Goal: Task Accomplishment & Management: Use online tool/utility

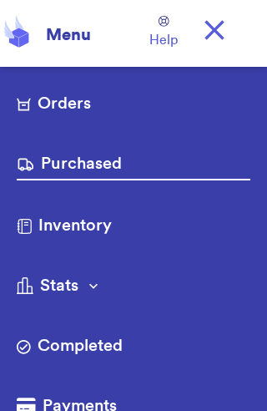
click at [47, 106] on link "Orders" at bounding box center [134, 105] width 234 height 27
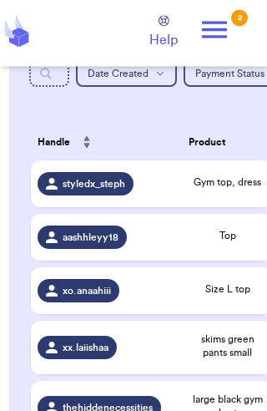
scroll to position [287, 0]
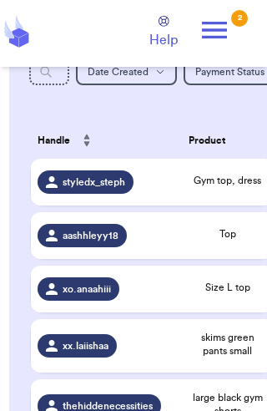
click at [84, 242] on span "aashhleyy18" at bounding box center [91, 235] width 56 height 13
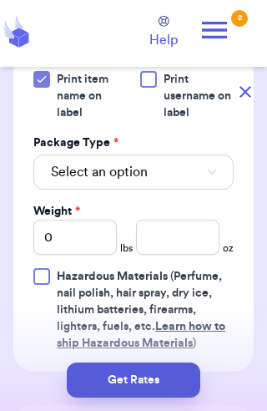
scroll to position [823, 0]
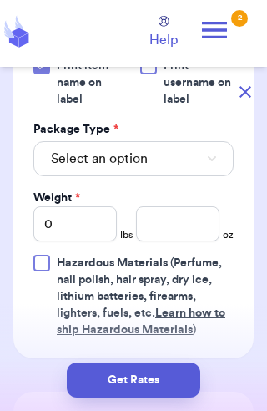
click at [79, 149] on span "Select an option" at bounding box center [99, 159] width 97 height 20
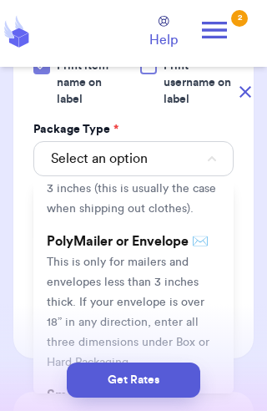
scroll to position [104, 0]
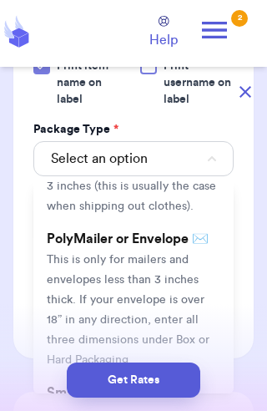
click at [98, 265] on span "This is only for mailers and envelopes less than 3 inches thick. If your envelo…" at bounding box center [128, 310] width 163 height 112
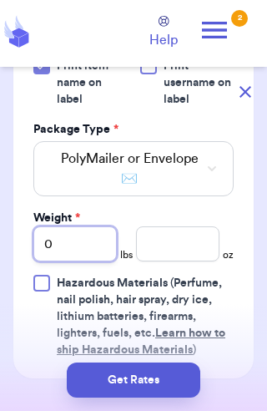
click at [74, 235] on input "0" at bounding box center [75, 243] width 84 height 35
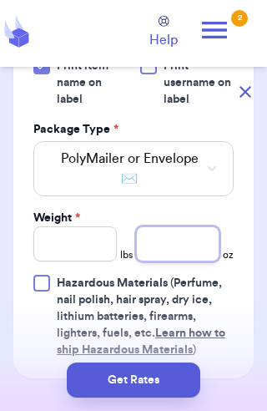
click at [185, 238] on input "number" at bounding box center [178, 243] width 84 height 35
type input "4.8"
click at [129, 377] on button "Get Rates" at bounding box center [134, 380] width 134 height 35
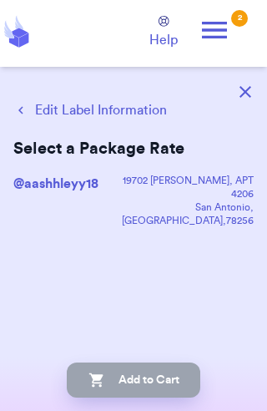
scroll to position [0, 0]
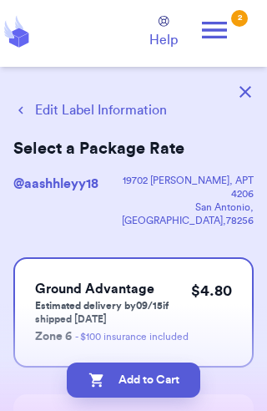
click at [133, 375] on button "Add to Cart" at bounding box center [134, 380] width 134 height 35
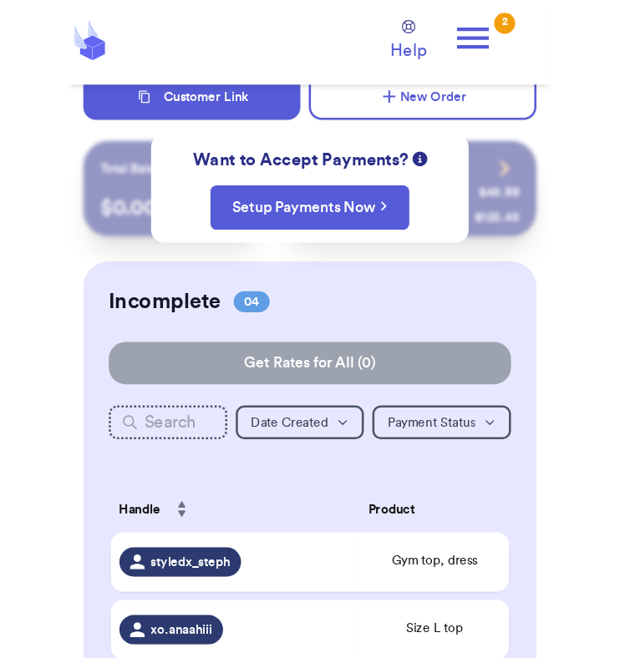
scroll to position [7, 0]
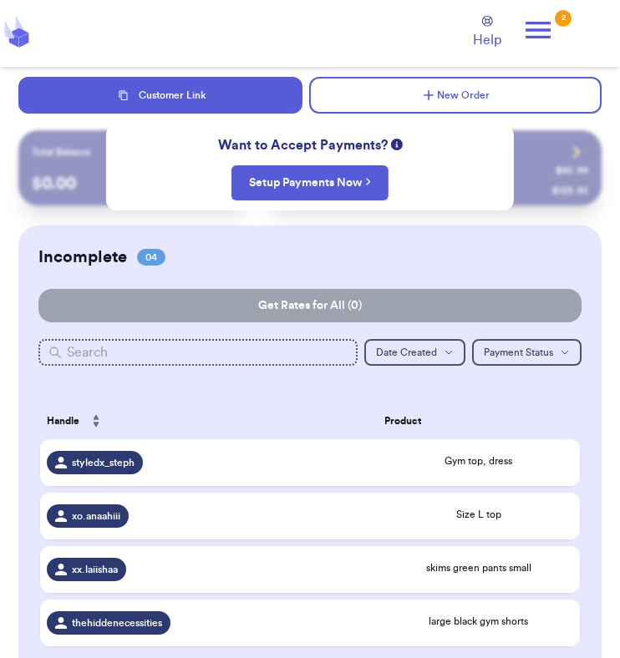
click at [267, 87] on button "New Order" at bounding box center [455, 95] width 292 height 37
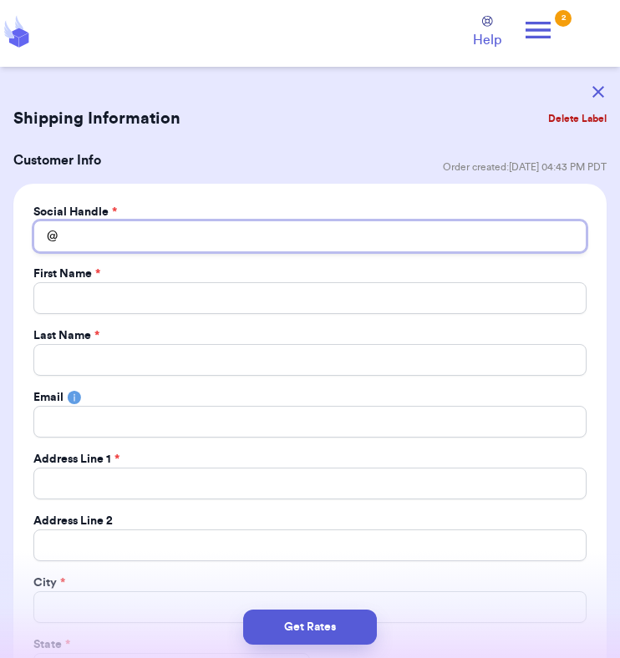
click at [163, 242] on input "Total Amount Paid" at bounding box center [309, 237] width 553 height 32
type input "E"
type input "Ed"
type input "Edn"
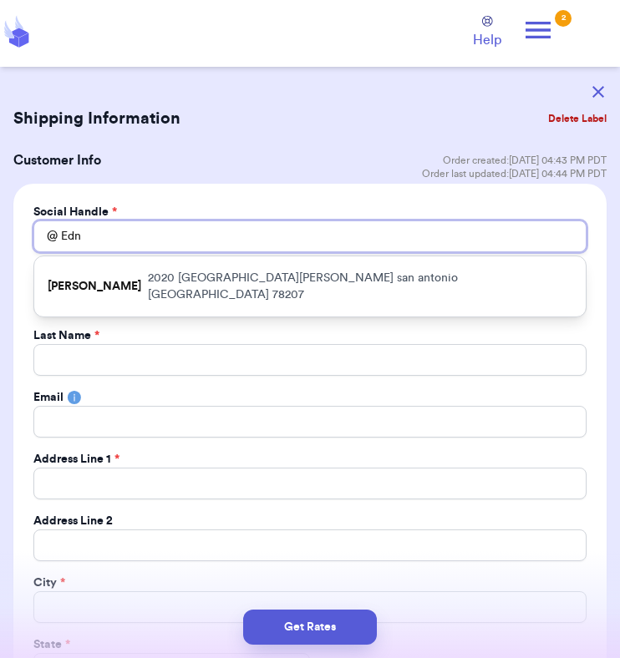
type input "[PERSON_NAME]"
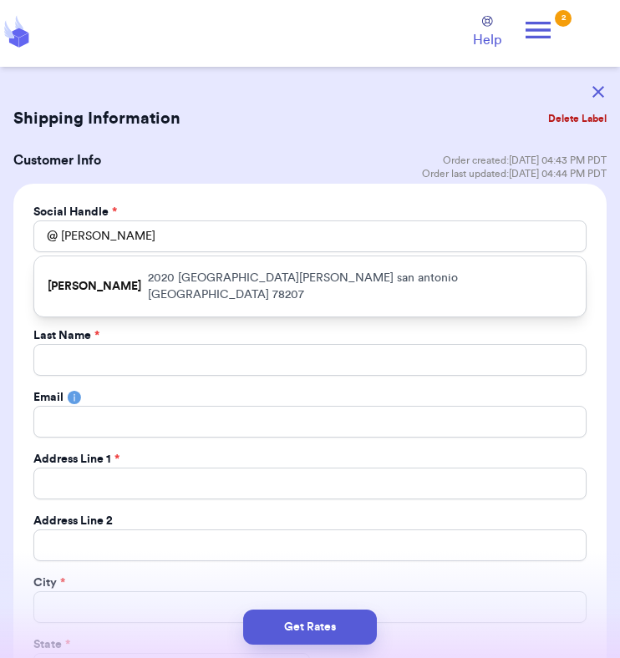
click at [267, 278] on p "[STREET_ADDRESS][PERSON_NAME]" at bounding box center [360, 286] width 424 height 33
type input "[PERSON_NAME]"
type input "garcias"
type input "2020 [GEOGRAPHIC_DATA][PERSON_NAME]"
type input "san antonio"
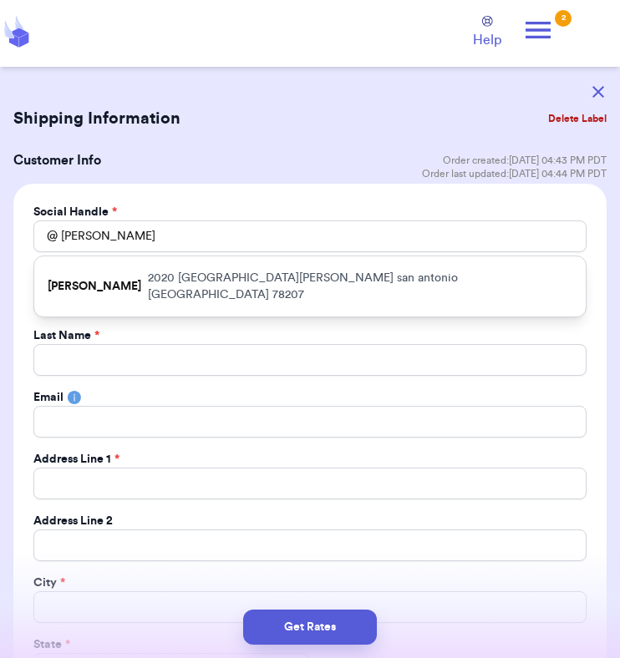
select select "[GEOGRAPHIC_DATA]"
type input "78207"
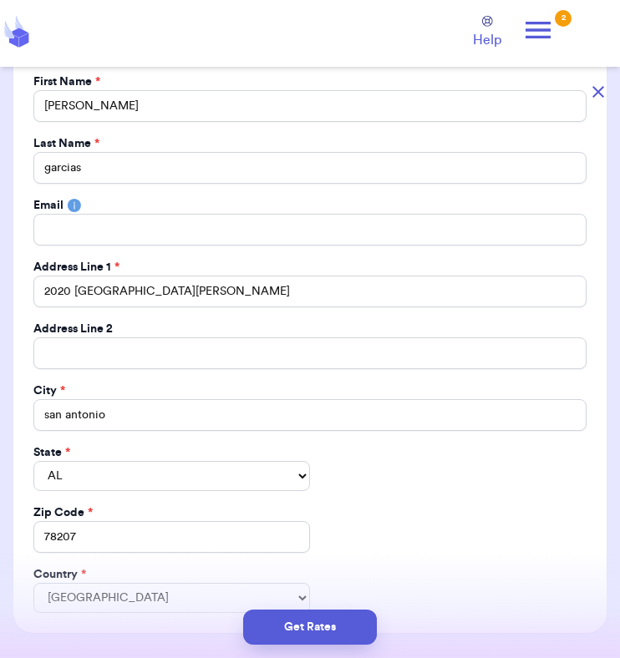
scroll to position [191, 0]
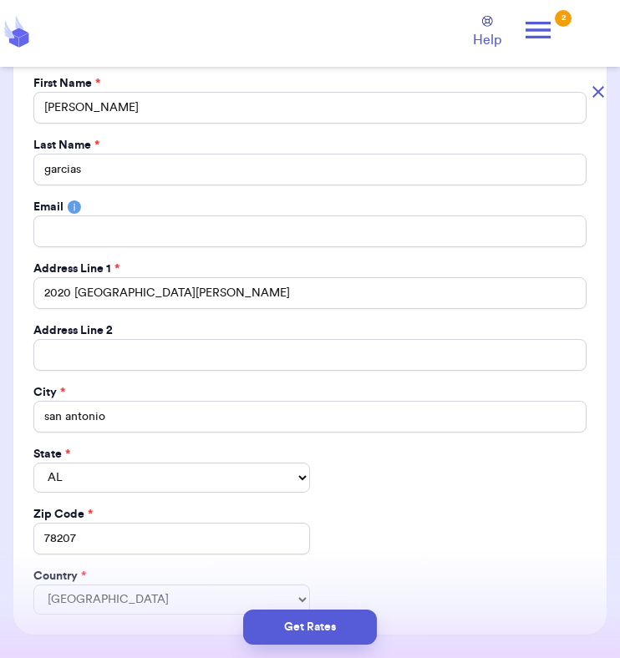
click at [267, 410] on button "Get Rates" at bounding box center [310, 627] width 134 height 35
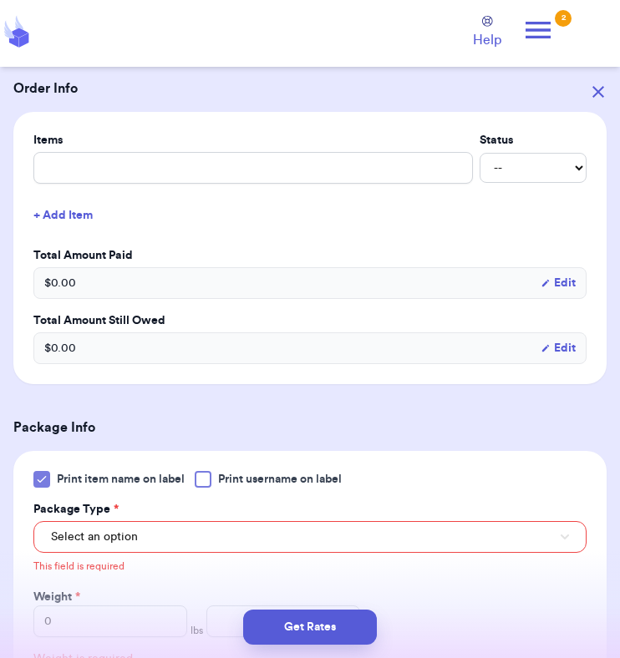
scroll to position [618, 0]
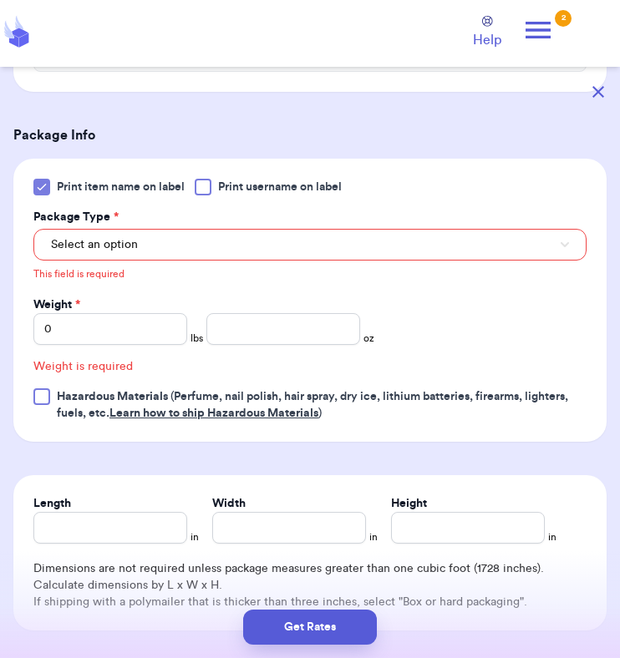
click at [267, 246] on button "Select an option" at bounding box center [309, 245] width 553 height 32
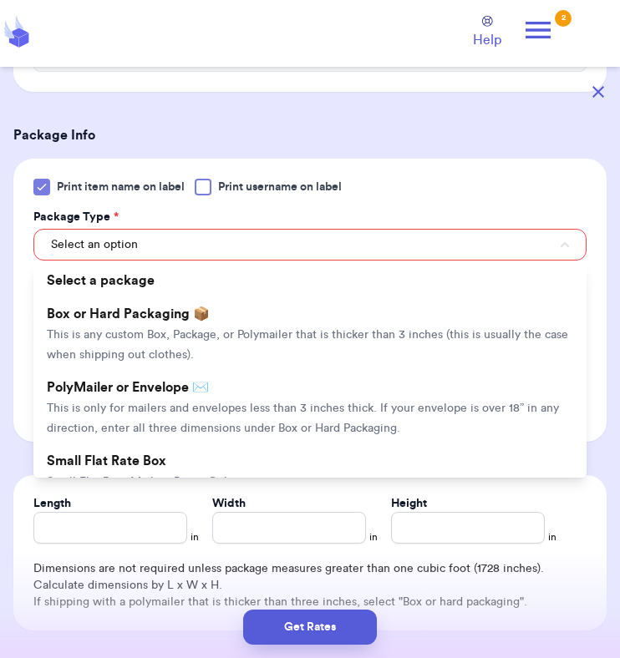
click at [267, 410] on span "This is only for mailers and envelopes less than 3 inches thick. If your envelo…" at bounding box center [303, 419] width 512 height 32
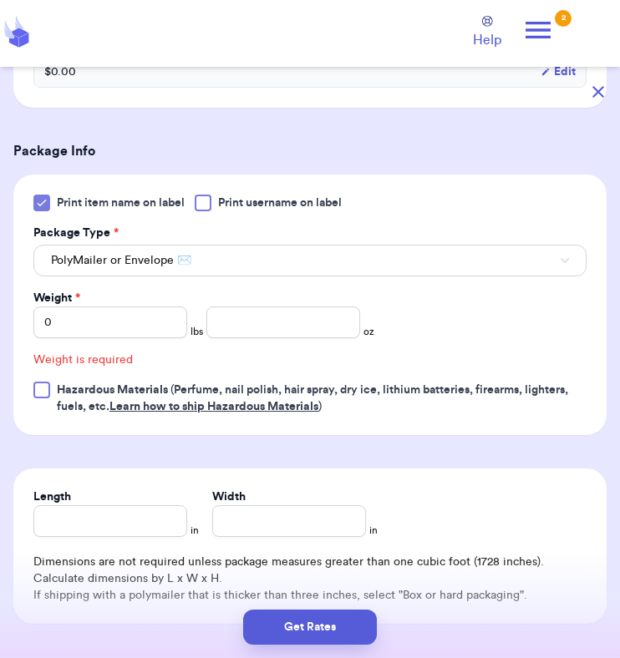
scroll to position [596, 0]
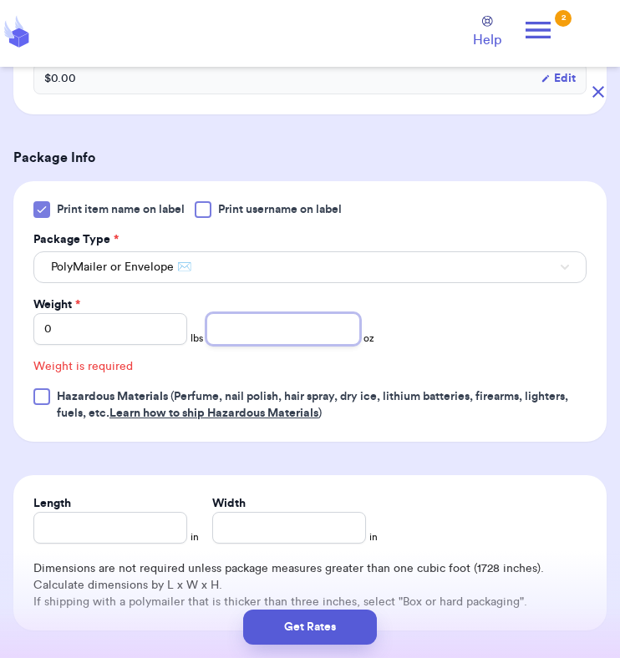
click at [236, 322] on input "number" at bounding box center [283, 329] width 154 height 32
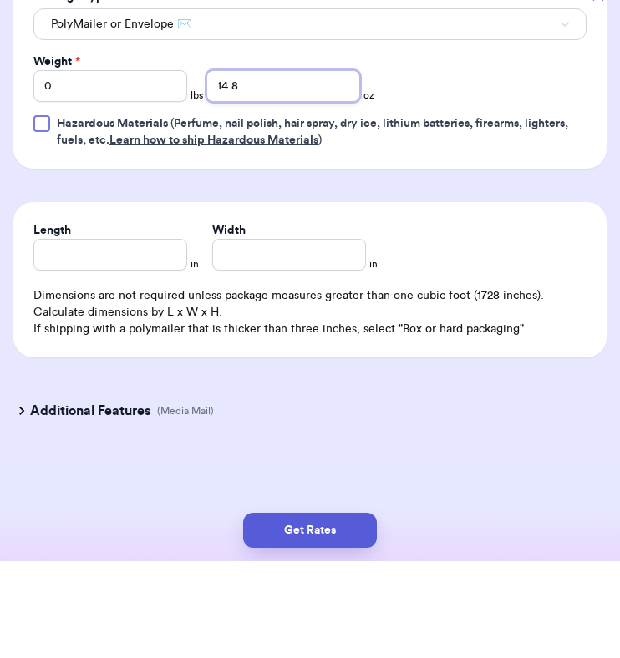
scroll to position [53, 0]
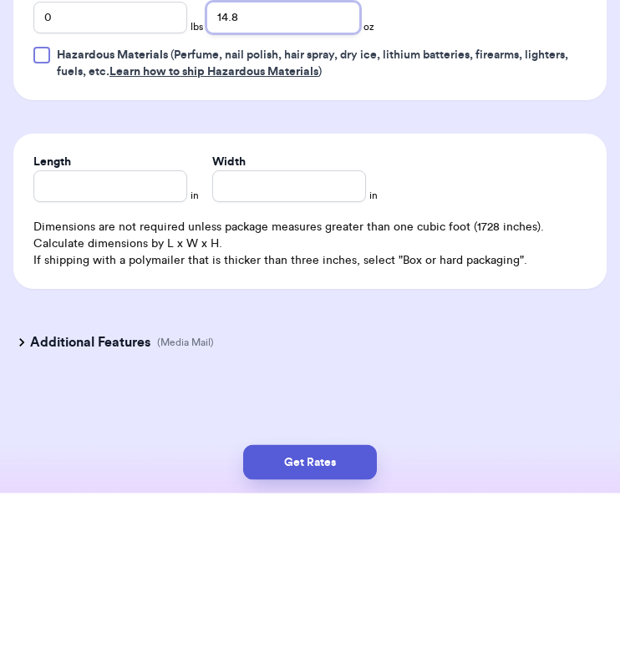
type input "14.8"
click at [267, 410] on button "Get Rates" at bounding box center [310, 627] width 134 height 35
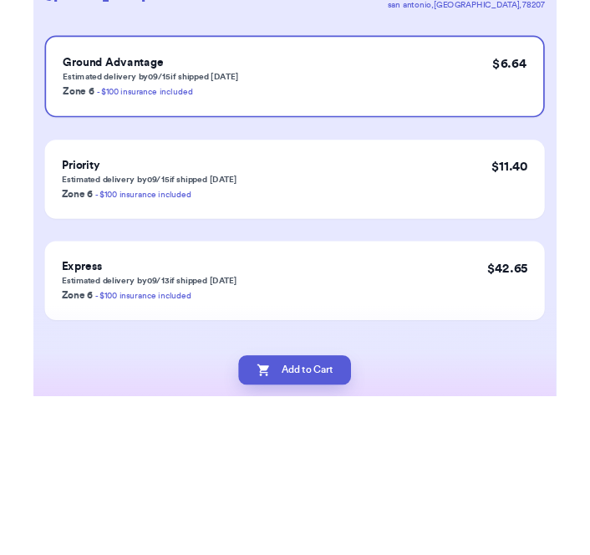
scroll to position [28, 0]
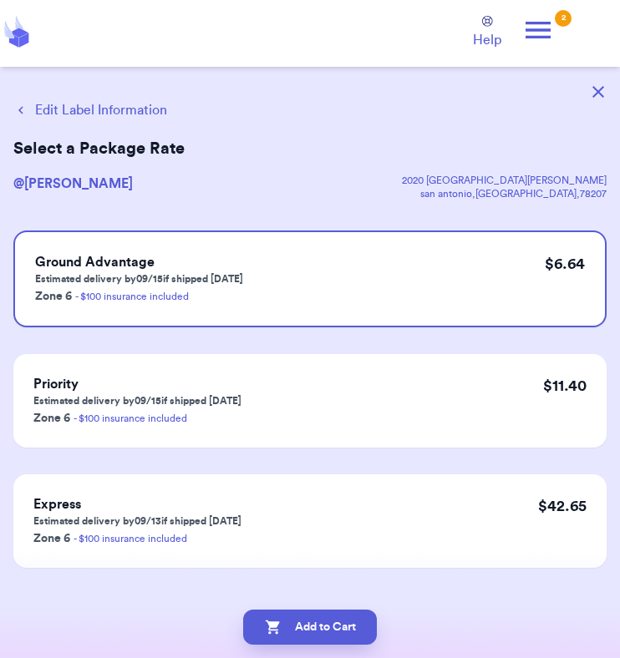
click at [267, 410] on button "Add to Cart" at bounding box center [310, 627] width 134 height 35
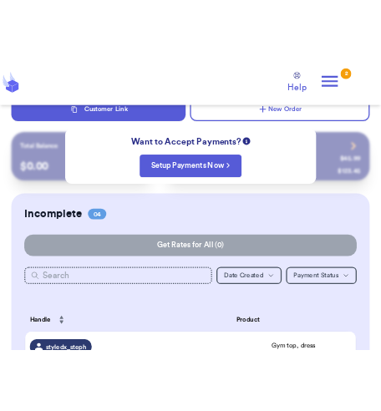
scroll to position [156, 0]
